Goal: Information Seeking & Learning: Learn about a topic

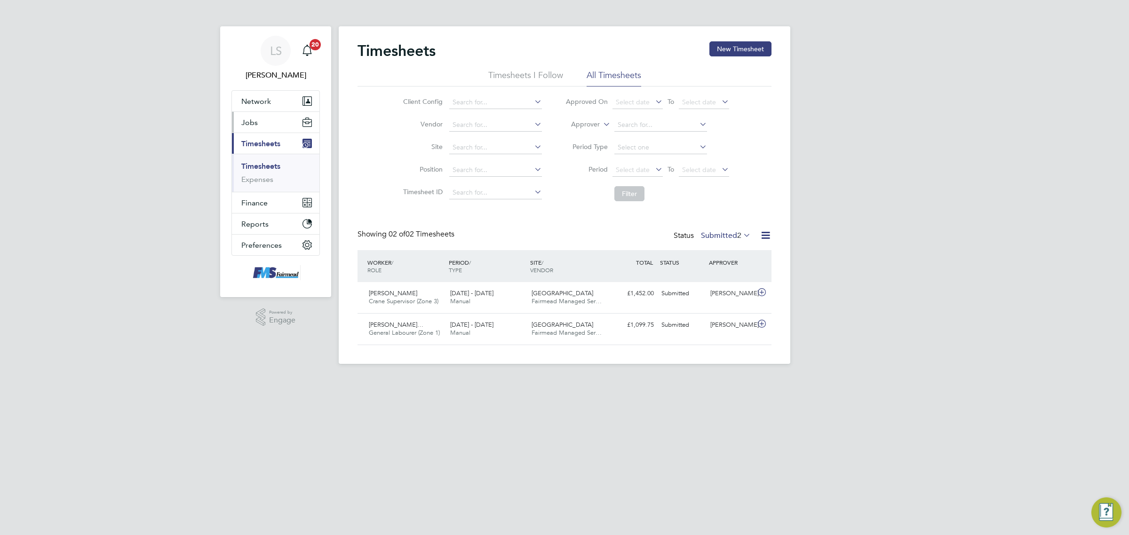
scroll to position [24, 81]
click at [261, 118] on button "Jobs" at bounding box center [275, 122] width 87 height 21
click at [265, 156] on link "Vacancies" at bounding box center [257, 158] width 33 height 9
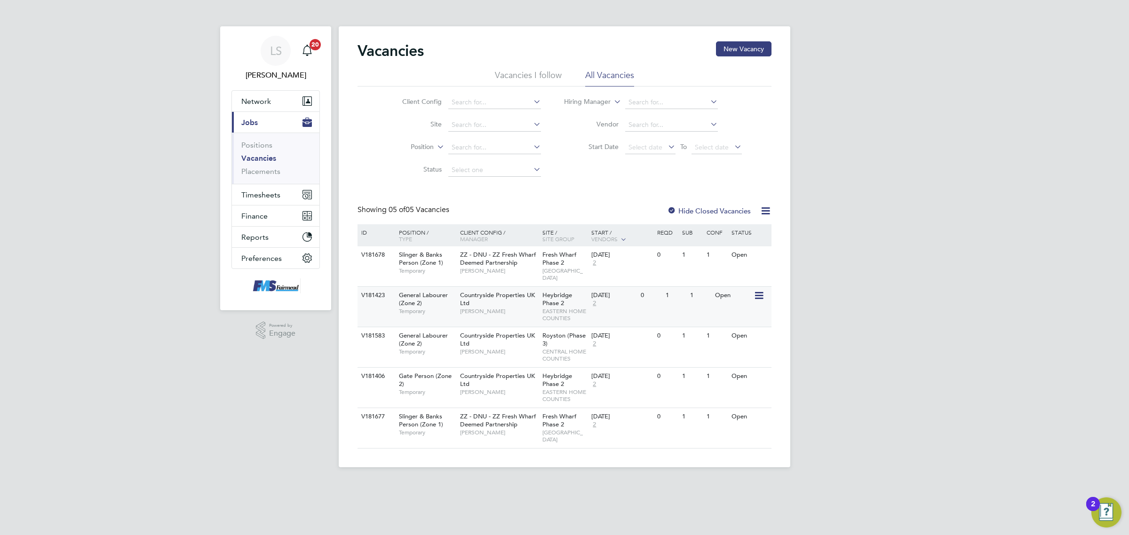
click at [649, 298] on div "V181423 General Labourer (Zone 2) Temporary Countryside Properties UK Ltd Steph…" at bounding box center [564, 306] width 414 height 40
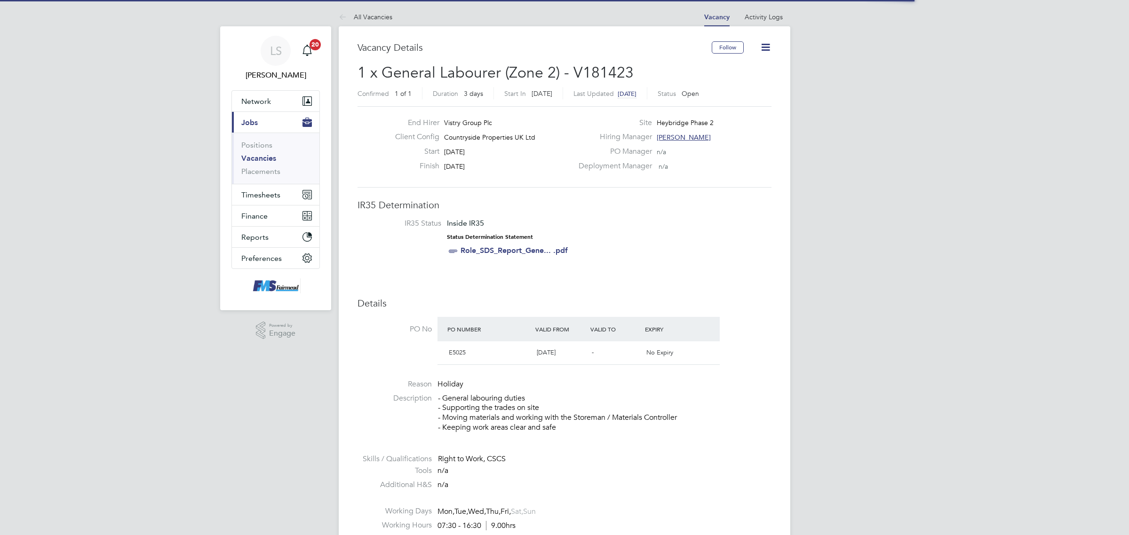
click at [767, 45] on icon at bounding box center [765, 47] width 12 height 12
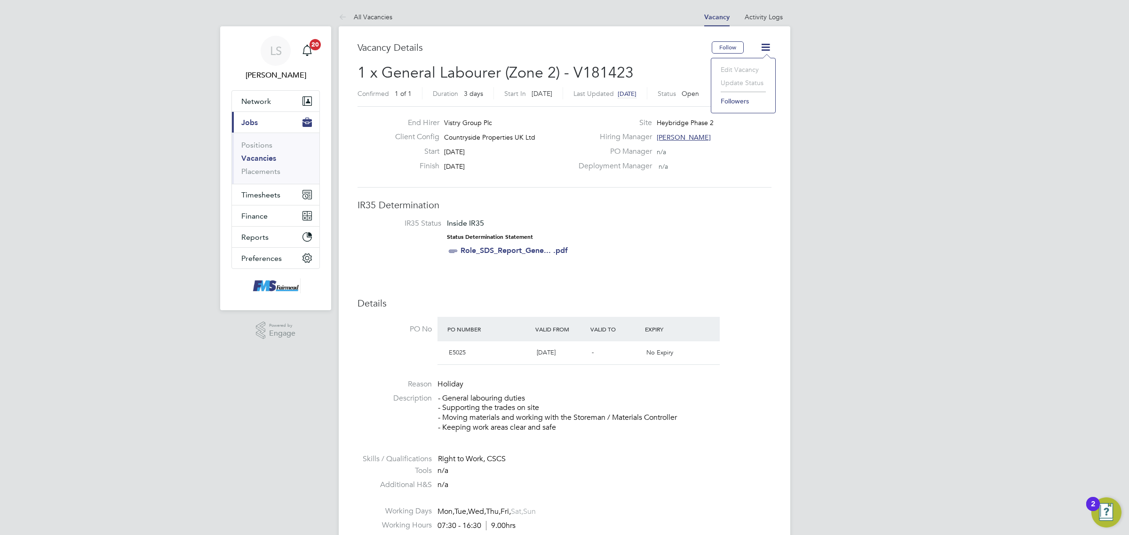
click at [748, 80] on li "Update Status" at bounding box center [743, 82] width 55 height 13
click at [678, 210] on h3 "IR35 Determination" at bounding box center [564, 205] width 414 height 12
